Goal: Information Seeking & Learning: Learn about a topic

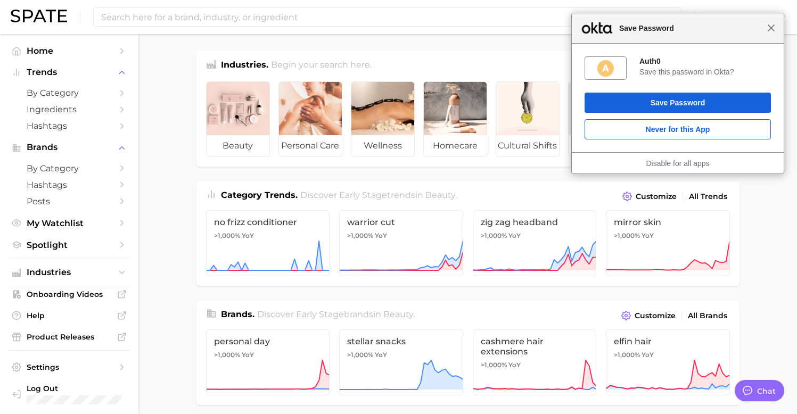
click at [770, 28] on span "Close" at bounding box center [772, 28] width 8 height 8
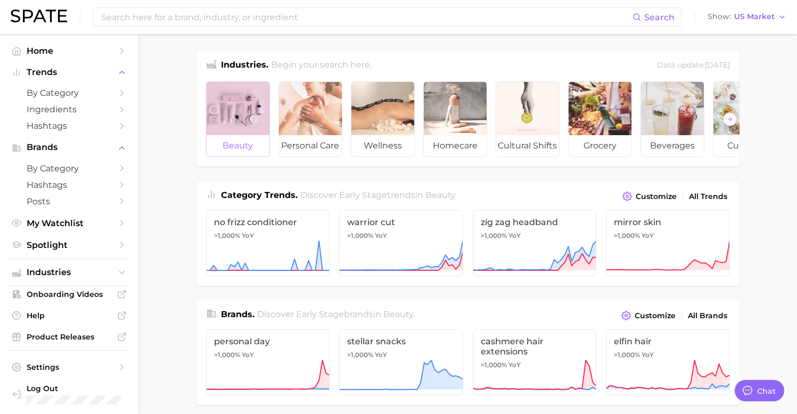
click at [236, 117] on div at bounding box center [238, 108] width 63 height 53
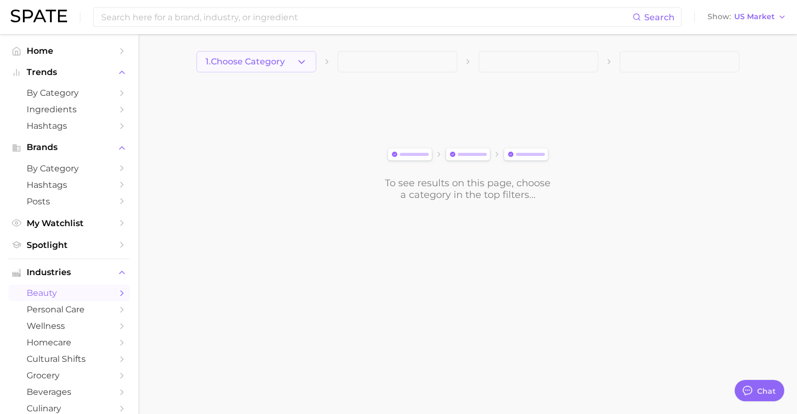
click at [287, 63] on button "1. Choose Category" at bounding box center [257, 61] width 120 height 21
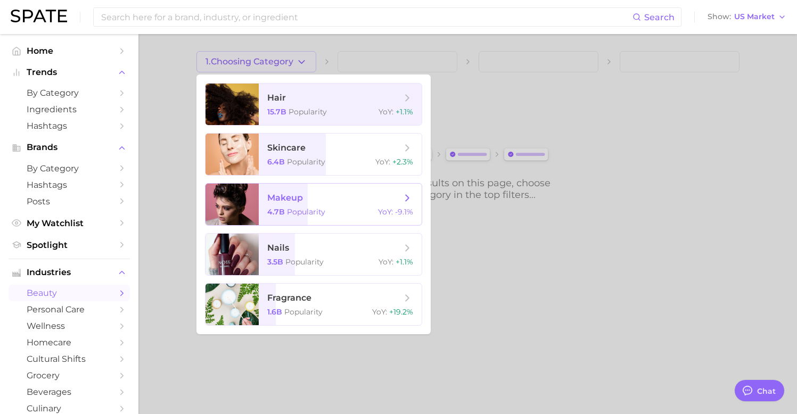
click at [309, 208] on span "Popularity" at bounding box center [306, 212] width 38 height 10
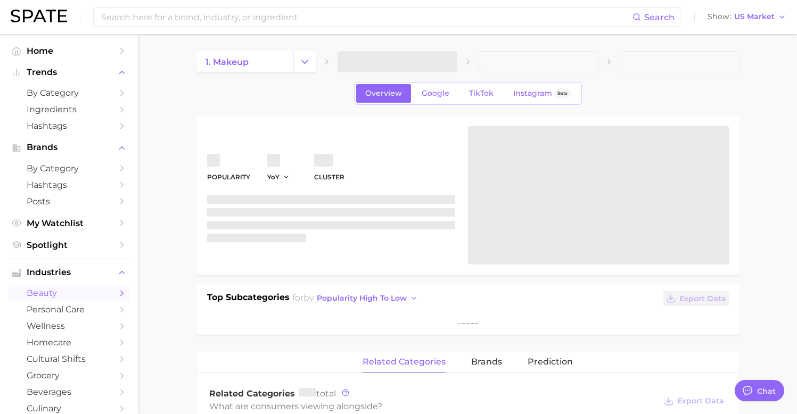
type textarea "x"
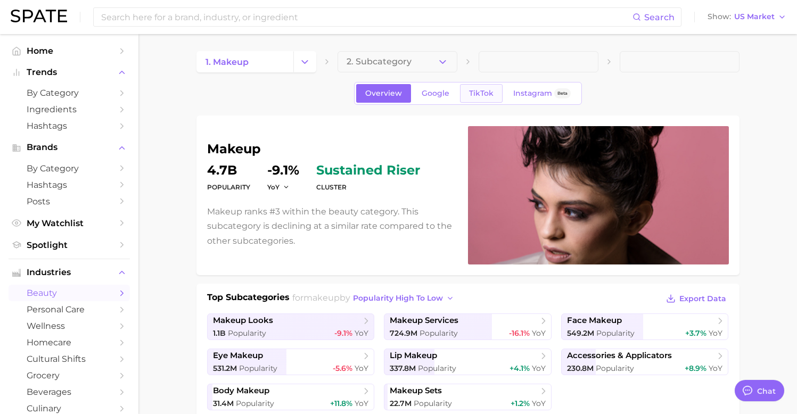
click at [497, 86] on link "TikTok" at bounding box center [481, 93] width 43 height 19
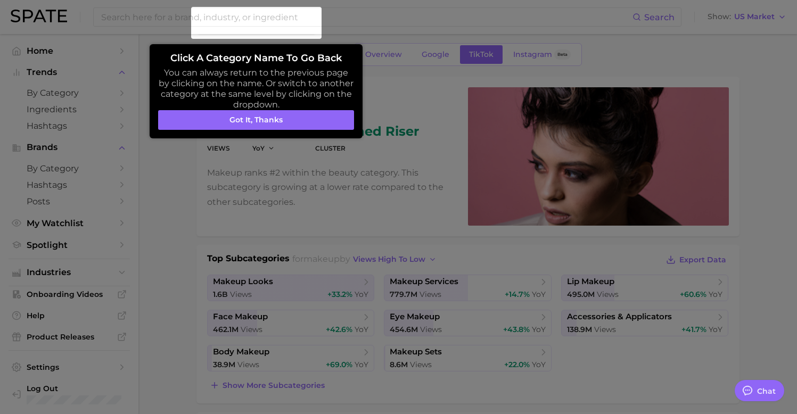
scroll to position [56, 0]
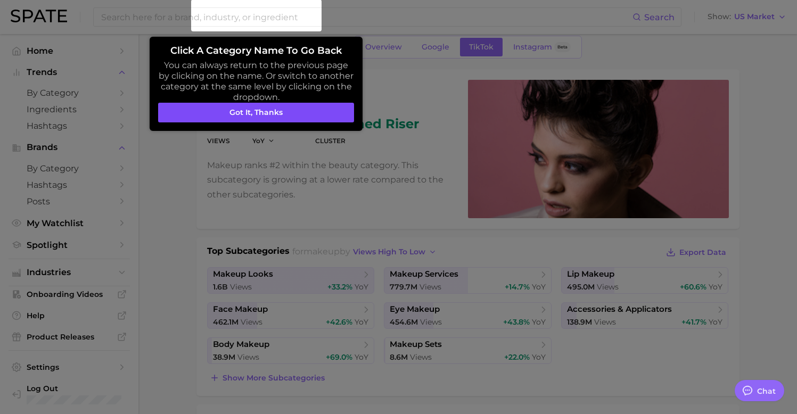
click at [321, 113] on button "Got it, thanks" at bounding box center [256, 113] width 196 height 20
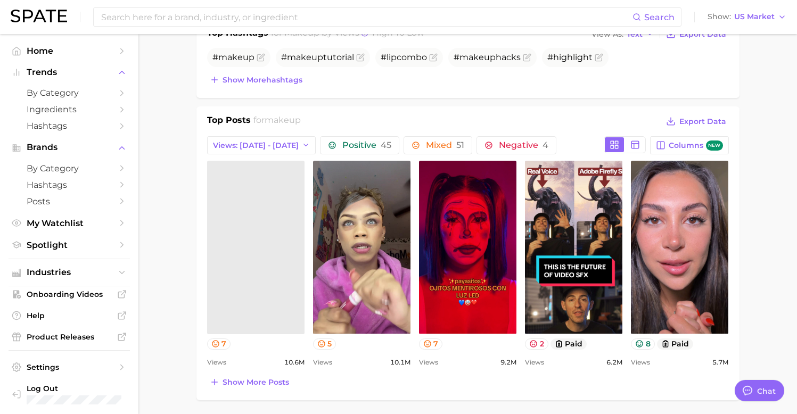
scroll to position [394, 0]
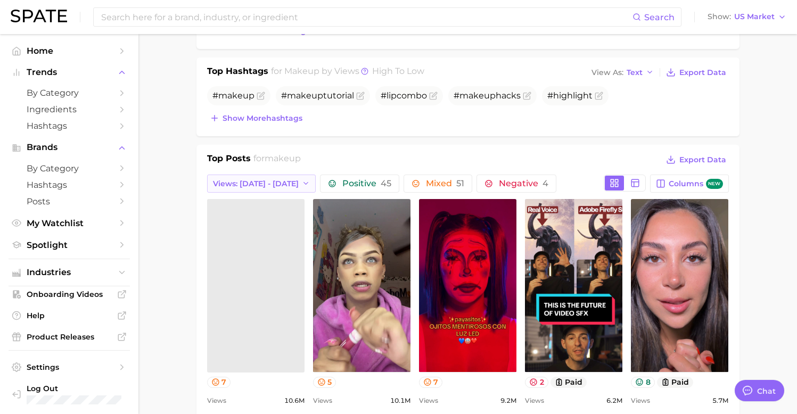
click at [274, 184] on span "Views: [DATE] - [DATE]" at bounding box center [256, 183] width 86 height 9
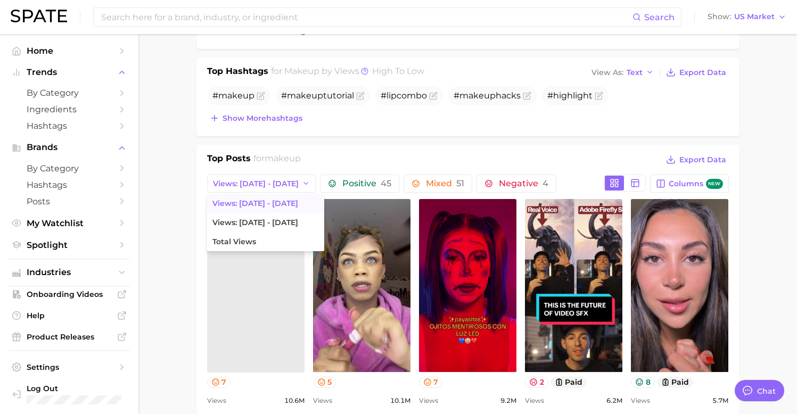
click at [277, 203] on span "Views: [DATE] - [DATE]" at bounding box center [256, 203] width 86 height 9
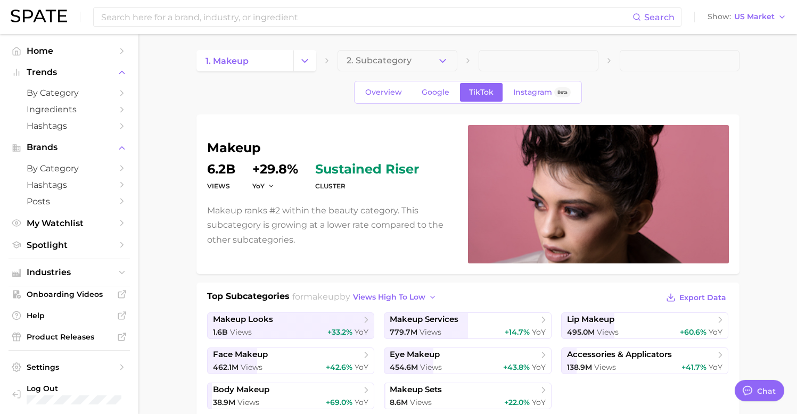
scroll to position [0, 0]
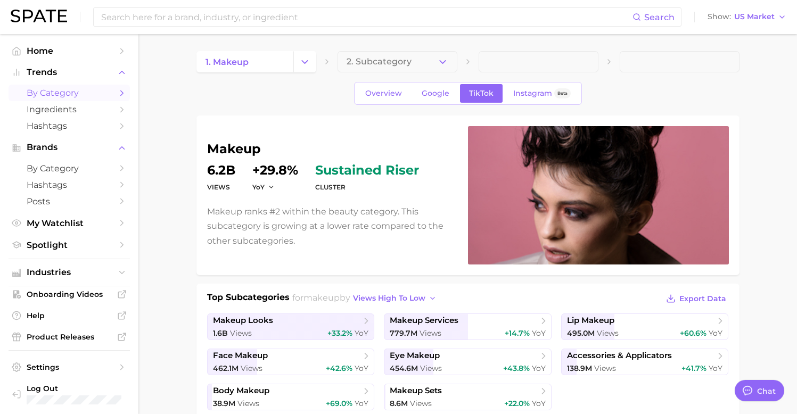
click at [83, 91] on span "by Category" at bounding box center [69, 93] width 85 height 10
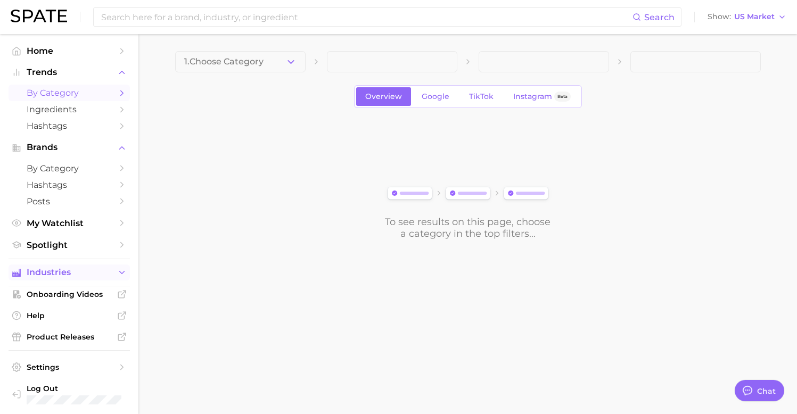
scroll to position [4, 0]
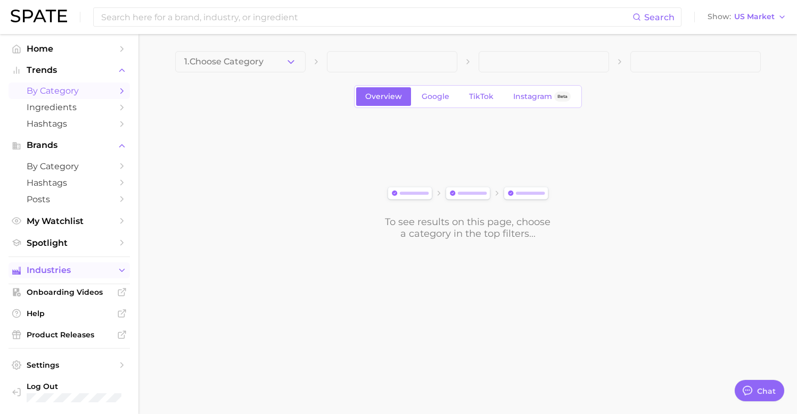
click at [84, 267] on span "Industries" at bounding box center [69, 271] width 85 height 10
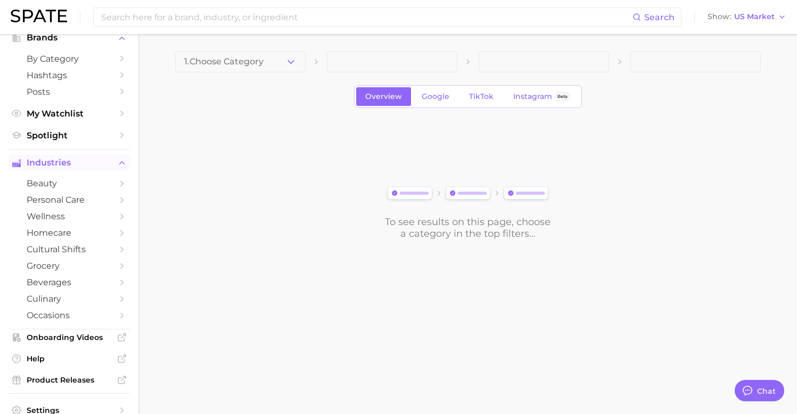
scroll to position [121, 0]
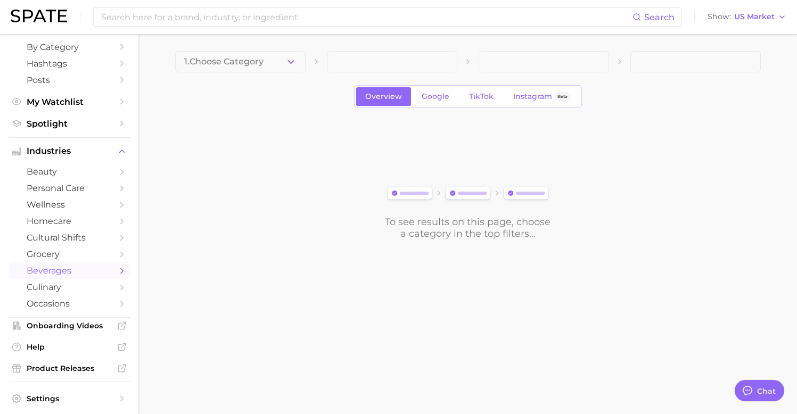
click at [82, 275] on span "beverages" at bounding box center [69, 271] width 85 height 10
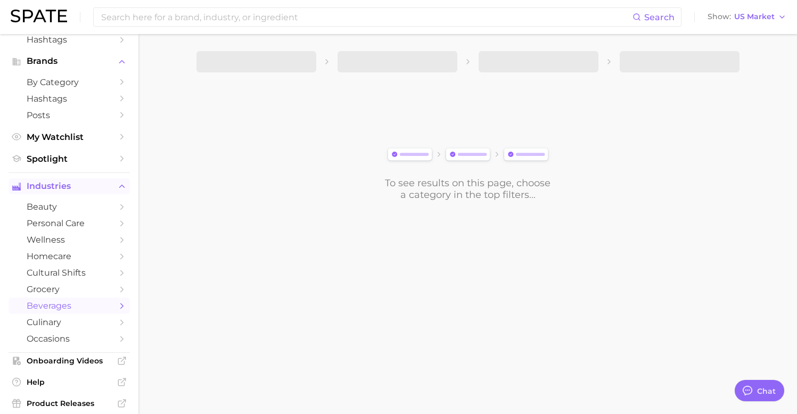
scroll to position [94, 0]
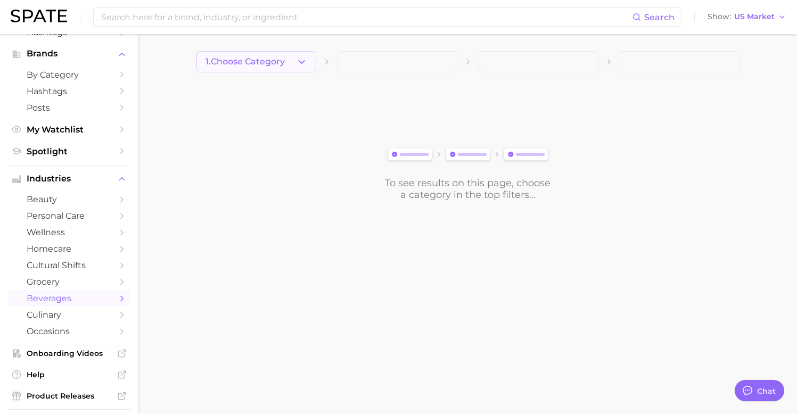
click at [263, 66] on span "1. Choose Category" at bounding box center [245, 62] width 79 height 10
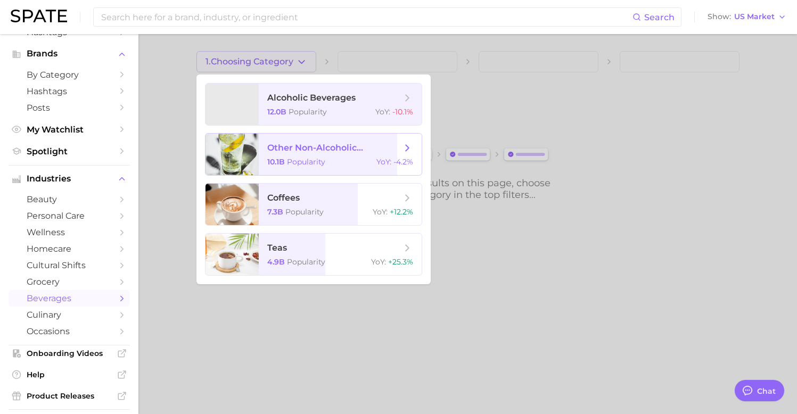
click at [299, 165] on span "Popularity" at bounding box center [306, 162] width 38 height 10
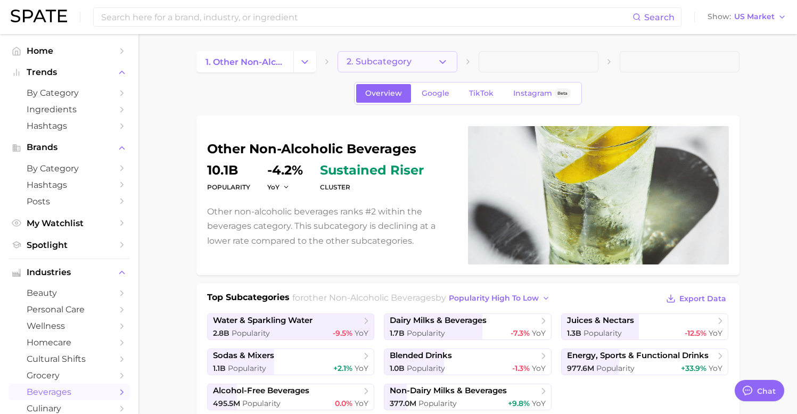
click at [398, 69] on button "2. Subcategory" at bounding box center [398, 61] width 120 height 21
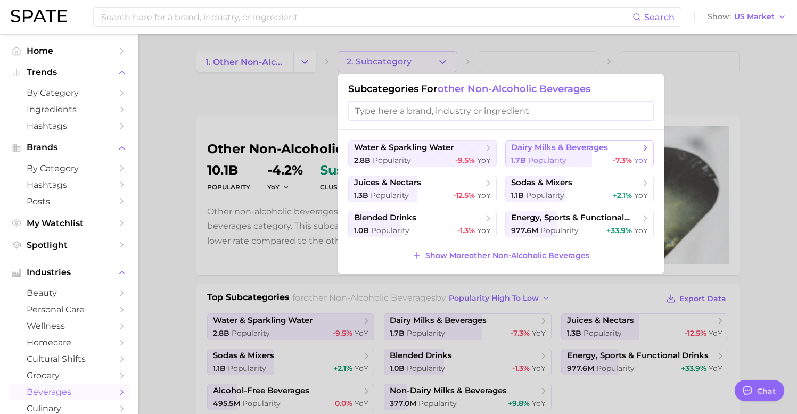
click at [549, 160] on span "Popularity" at bounding box center [547, 161] width 38 height 10
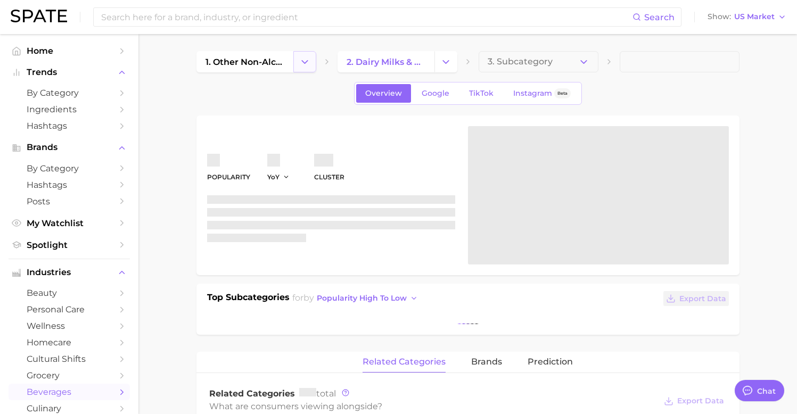
click at [293, 66] on button "Change Category" at bounding box center [304, 61] width 23 height 21
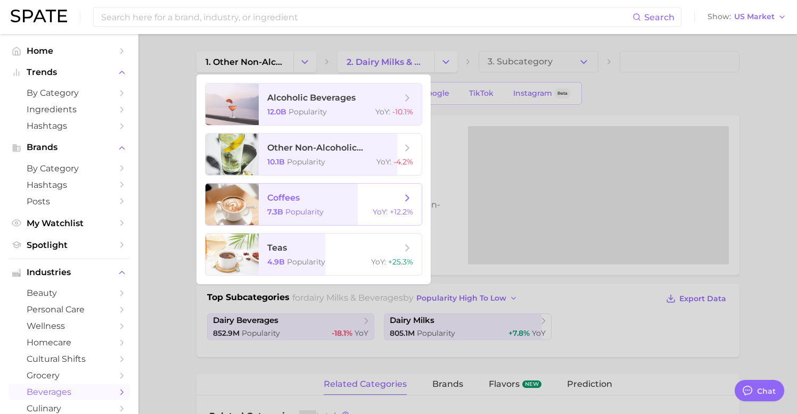
click at [305, 198] on span "coffees" at bounding box center [334, 198] width 134 height 12
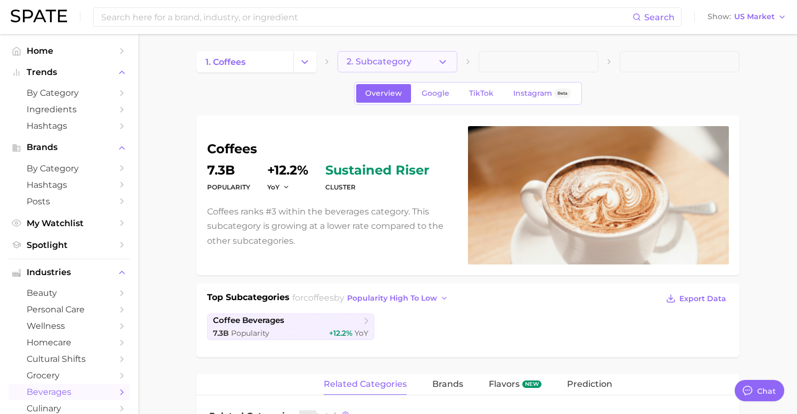
click at [418, 70] on button "2. Subcategory" at bounding box center [398, 61] width 120 height 21
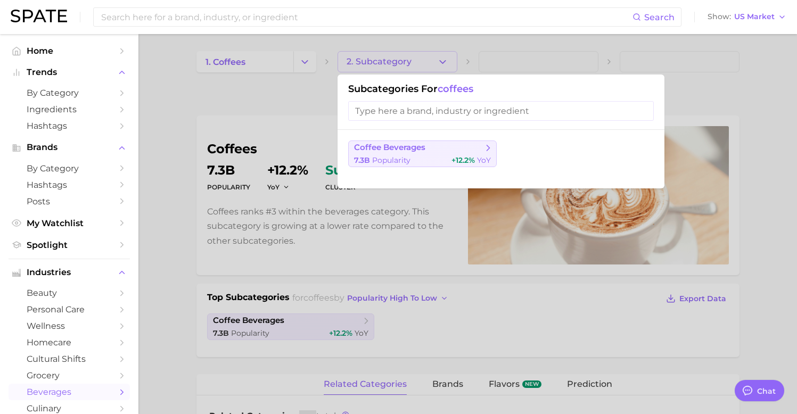
click at [448, 154] on button "coffee beverages 7.3b Popularity +12.2% YoY" at bounding box center [422, 154] width 149 height 27
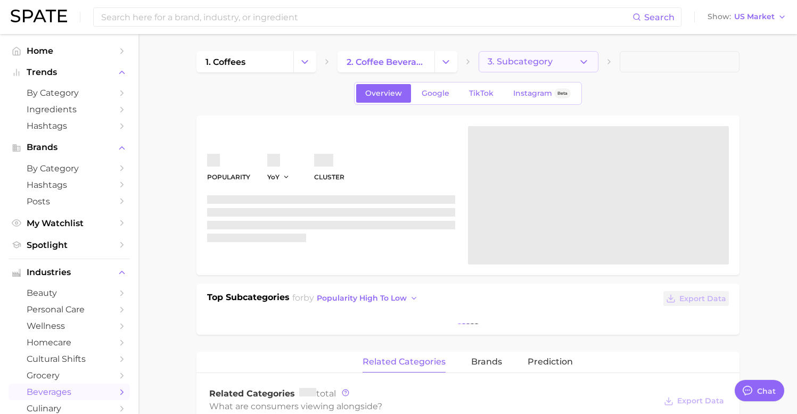
click at [546, 59] on span "3. Subcategory" at bounding box center [520, 62] width 65 height 10
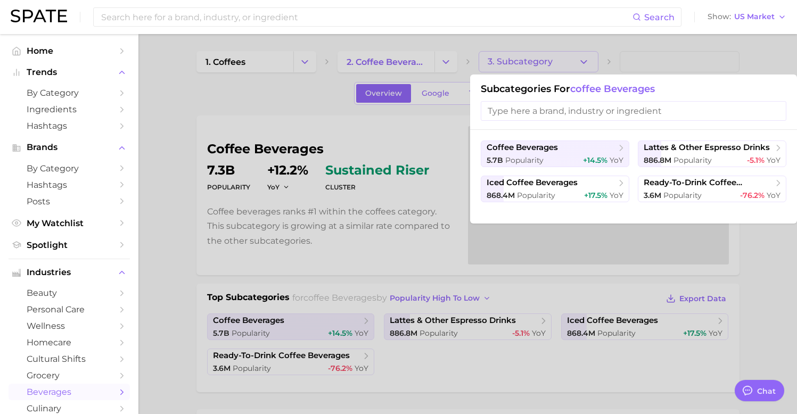
click at [598, 108] on input "search" at bounding box center [634, 111] width 306 height 20
click at [403, 240] on div at bounding box center [398, 207] width 797 height 414
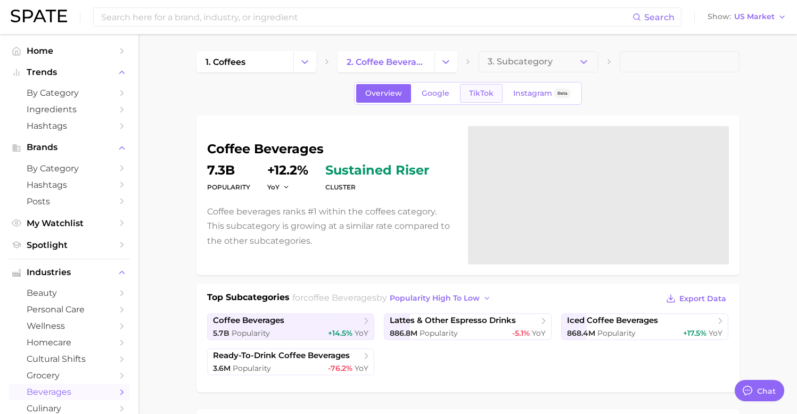
click at [481, 96] on span "TikTok" at bounding box center [481, 93] width 25 height 9
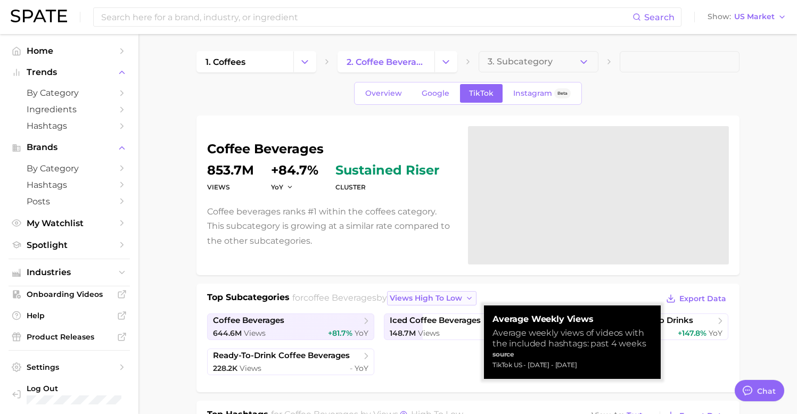
click at [424, 305] on button "views high to low" at bounding box center [431, 298] width 89 height 14
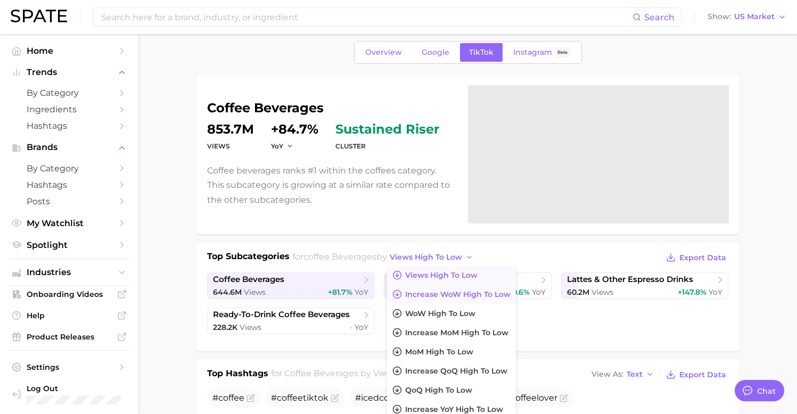
scroll to position [47, 0]
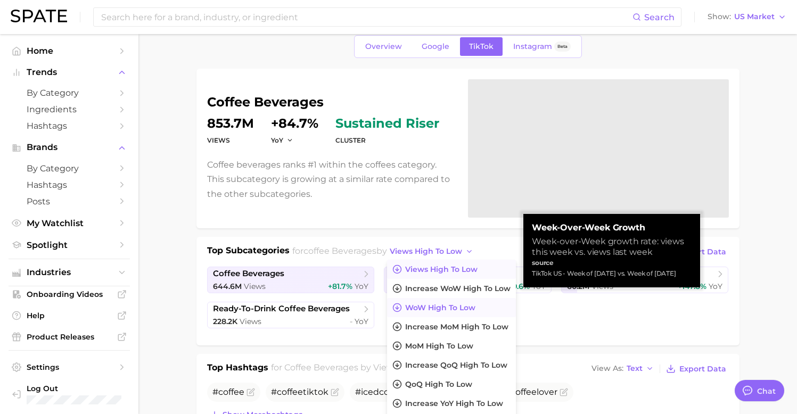
click at [443, 311] on span "WoW high to low" at bounding box center [440, 308] width 70 height 9
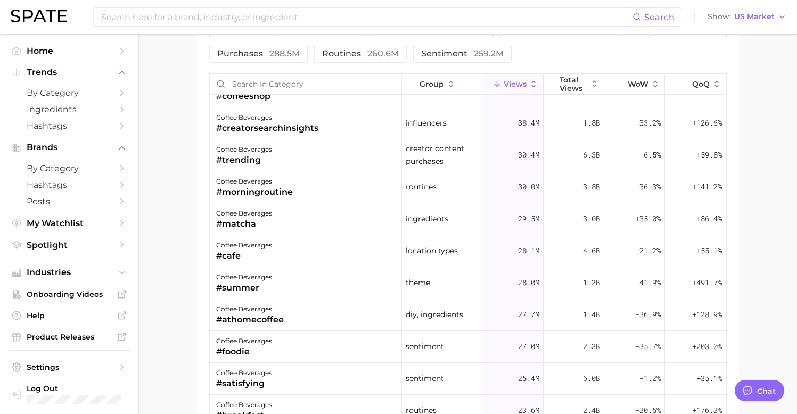
scroll to position [0, 0]
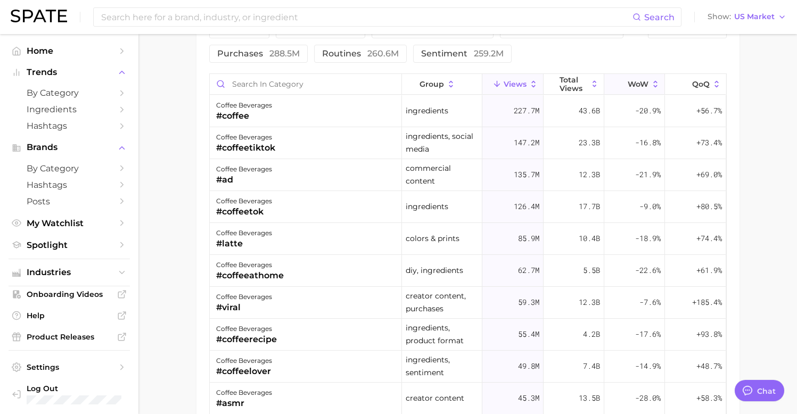
click at [643, 81] on span "WoW" at bounding box center [638, 84] width 21 height 9
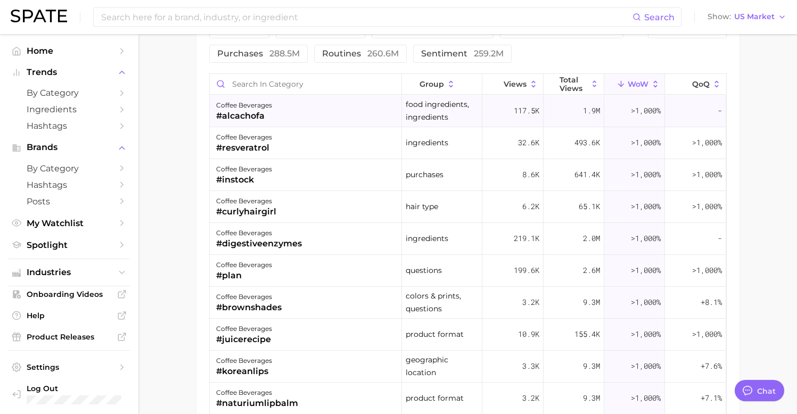
click at [260, 117] on div "#alcachofa" at bounding box center [244, 116] width 56 height 13
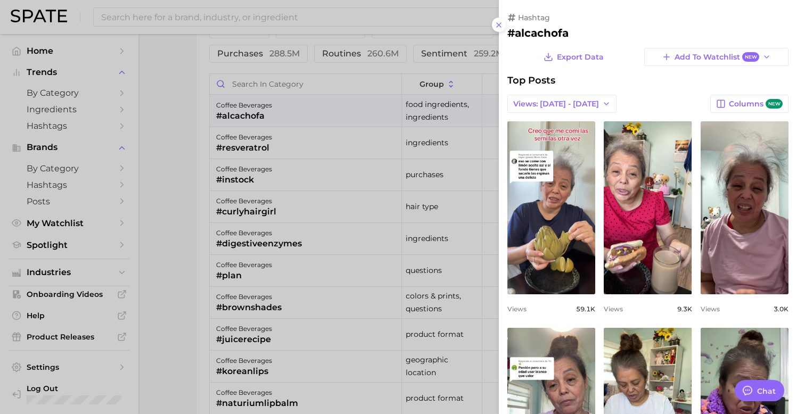
click at [294, 182] on div at bounding box center [398, 207] width 797 height 414
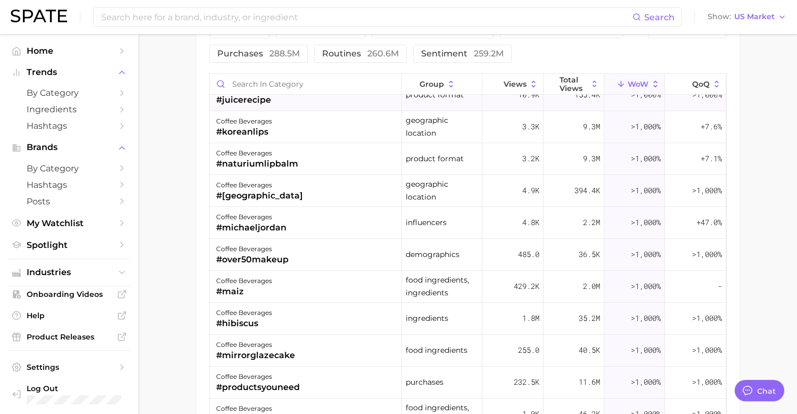
scroll to position [277, 0]
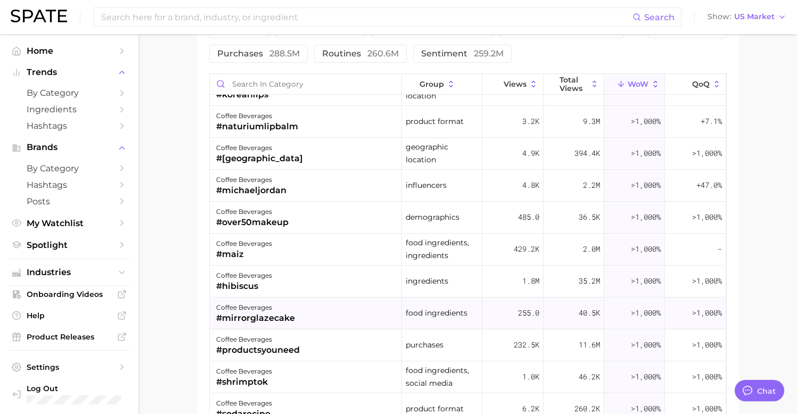
click at [326, 321] on div "coffee beverages #mirrorglazecake" at bounding box center [306, 314] width 192 height 32
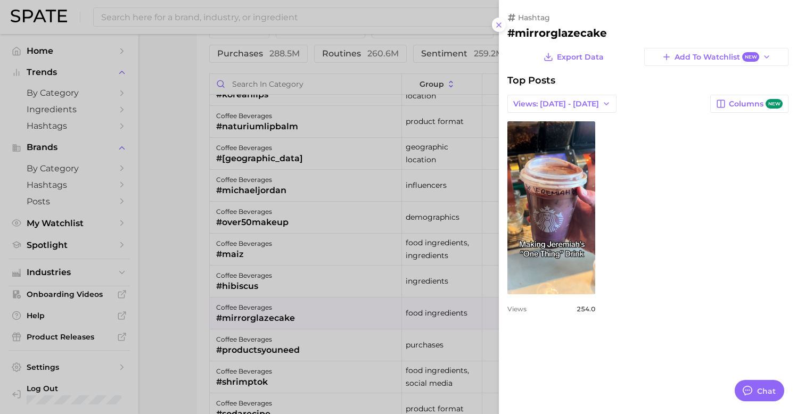
scroll to position [0, 0]
click at [341, 280] on div at bounding box center [398, 207] width 797 height 414
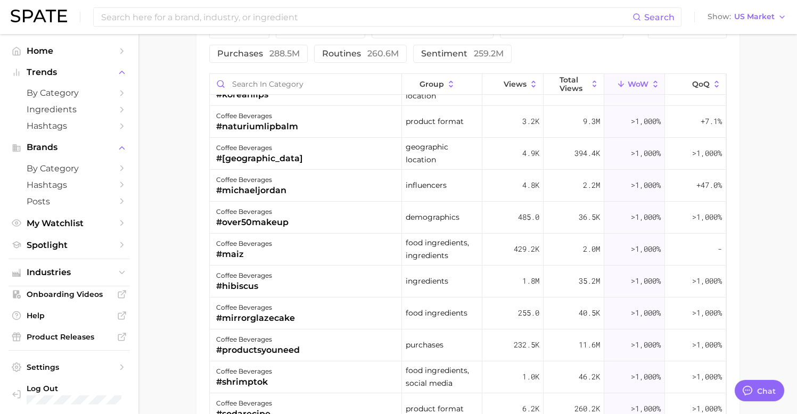
click at [341, 280] on div "coffee beverages #hibiscus" at bounding box center [306, 282] width 192 height 32
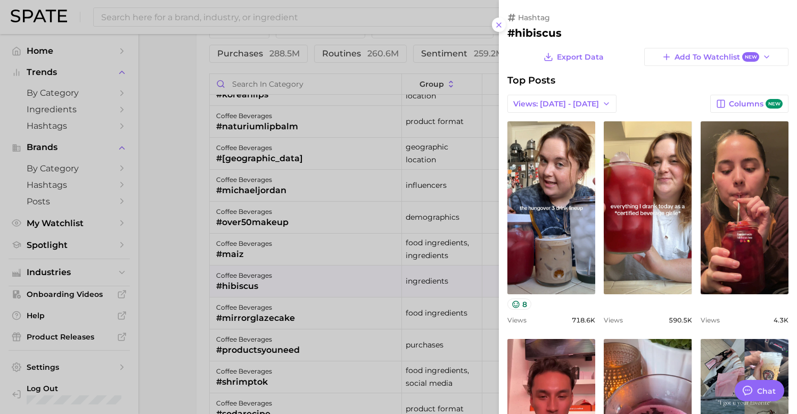
click at [340, 330] on div at bounding box center [398, 207] width 797 height 414
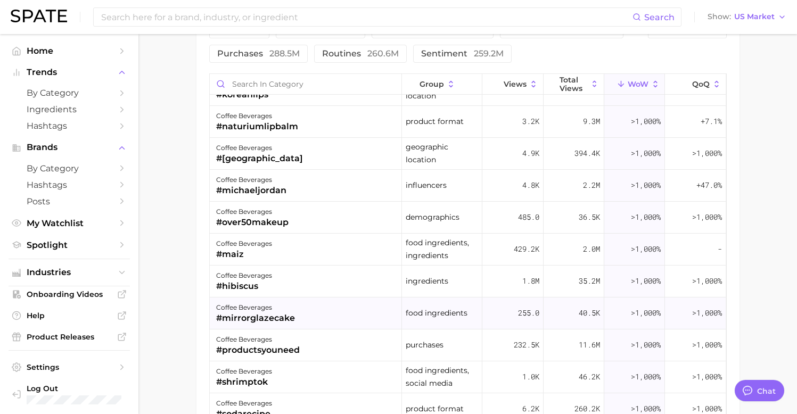
click at [339, 315] on div "coffee beverages #mirrorglazecake" at bounding box center [306, 314] width 192 height 32
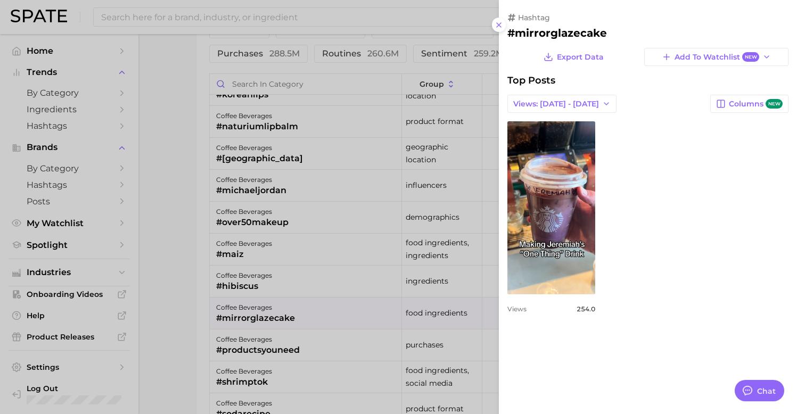
click at [341, 312] on div at bounding box center [398, 207] width 797 height 414
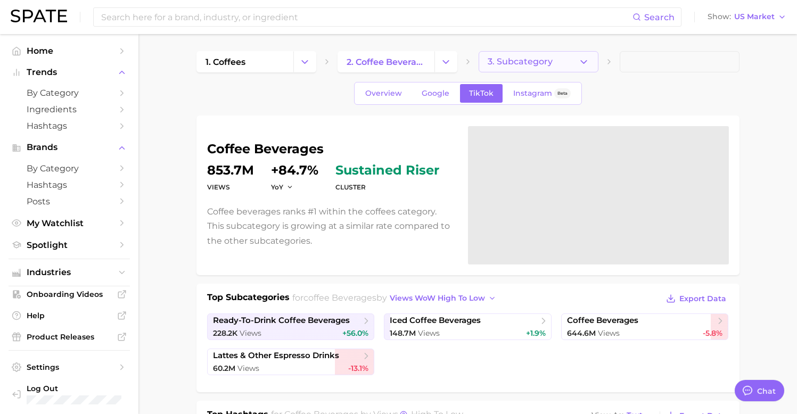
click at [512, 59] on span "3. Subcategory" at bounding box center [520, 62] width 65 height 10
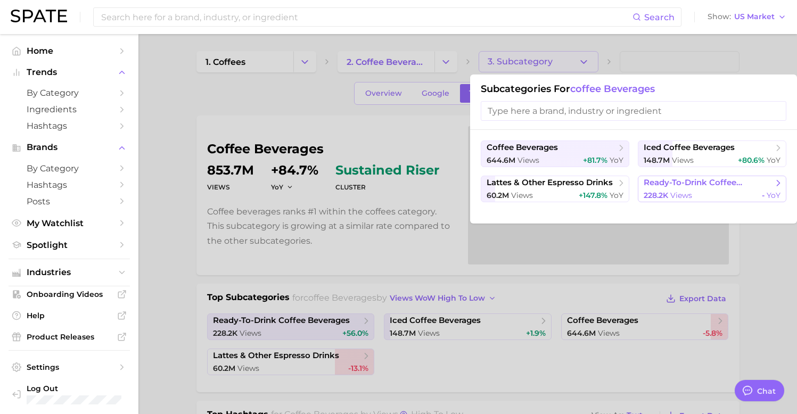
click at [671, 192] on span "views" at bounding box center [682, 196] width 22 height 10
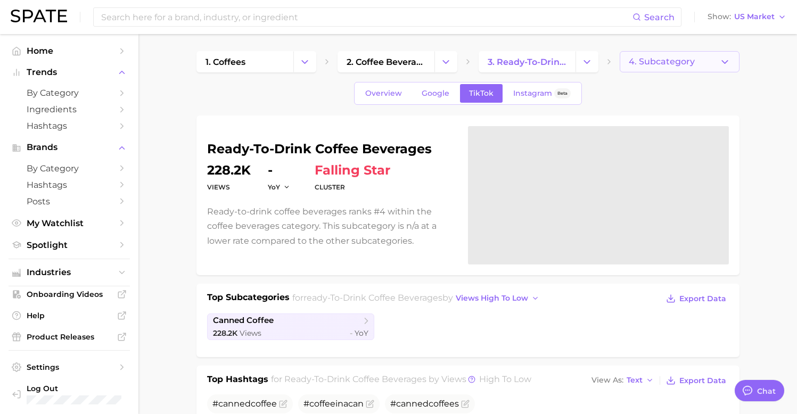
click at [667, 55] on button "4. Subcategory" at bounding box center [680, 61] width 120 height 21
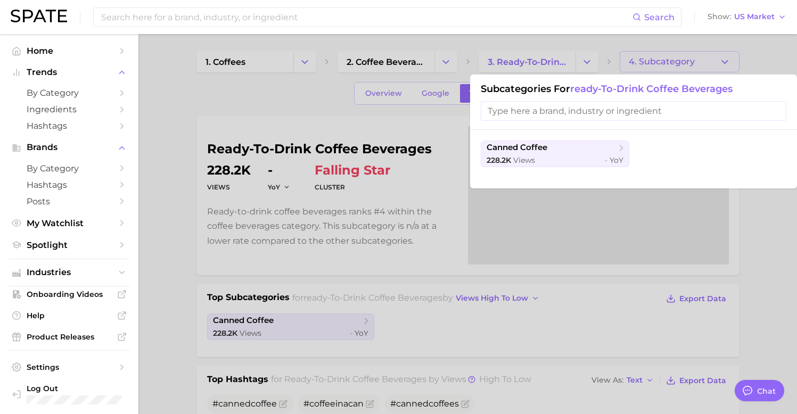
click at [426, 141] on div at bounding box center [398, 207] width 797 height 414
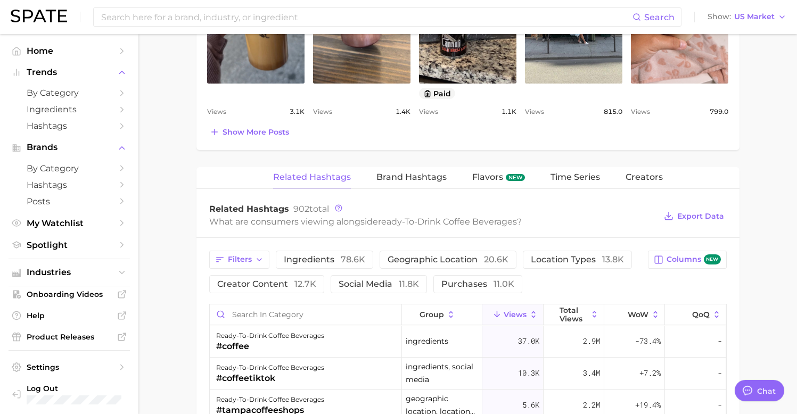
scroll to position [583, 0]
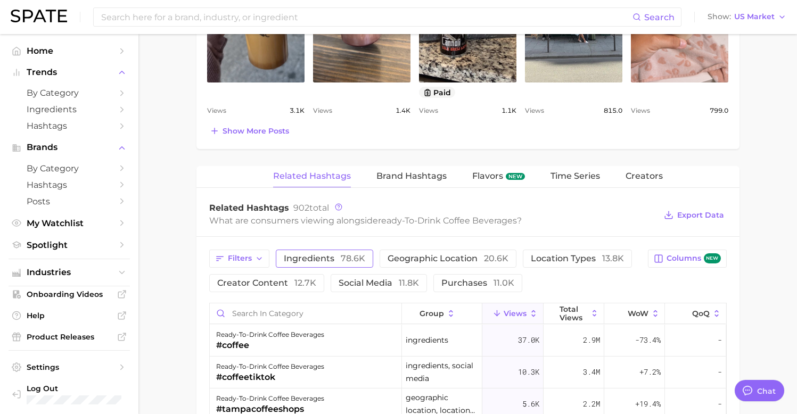
click at [344, 257] on span "78.6k" at bounding box center [353, 259] width 25 height 10
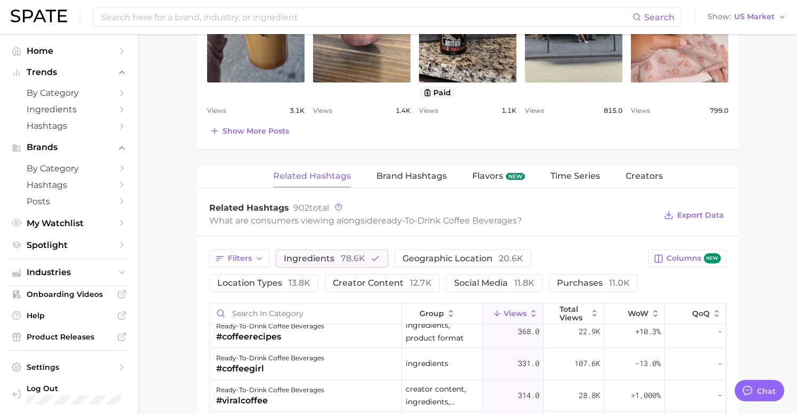
scroll to position [655, 0]
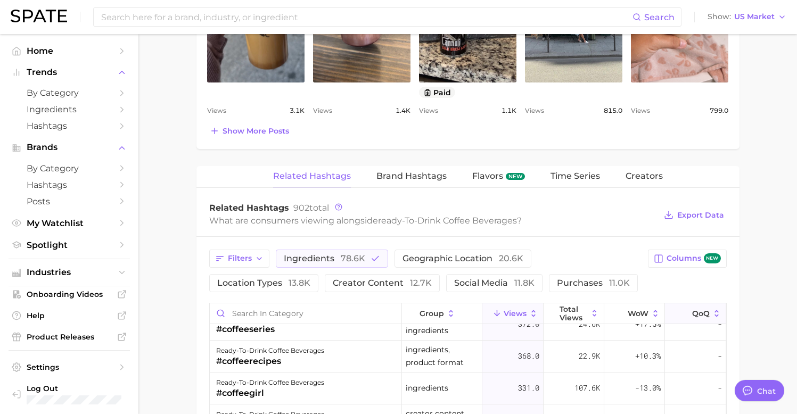
click at [696, 310] on span "QoQ" at bounding box center [701, 313] width 18 height 9
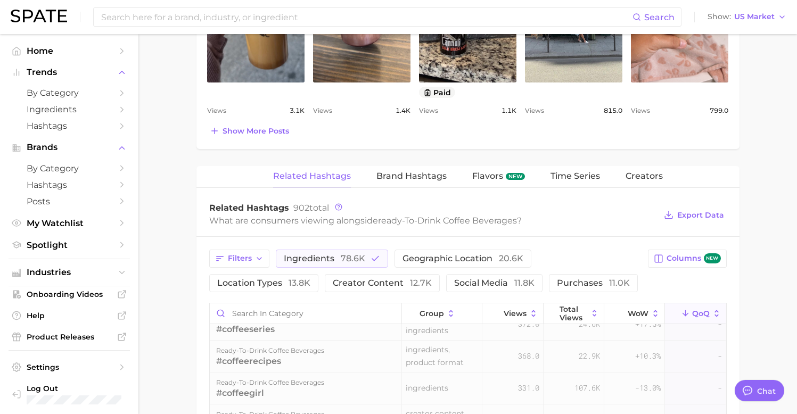
scroll to position [0, 0]
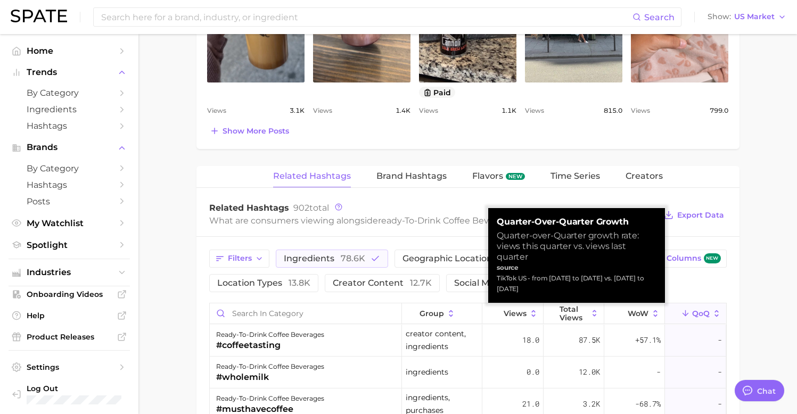
click at [700, 314] on span "QoQ" at bounding box center [701, 313] width 18 height 9
click at [714, 277] on div "Filters ingredients 78.6k geographic location 20.6k location types 13.8k creato…" at bounding box center [468, 271] width 518 height 43
